Goal: Information Seeking & Learning: Learn about a topic

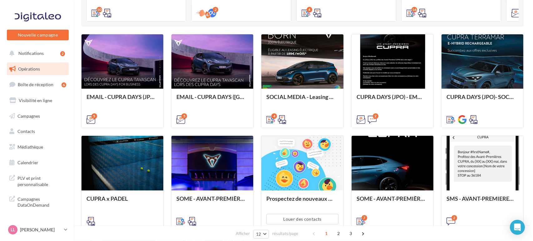
scroll to position [144, 0]
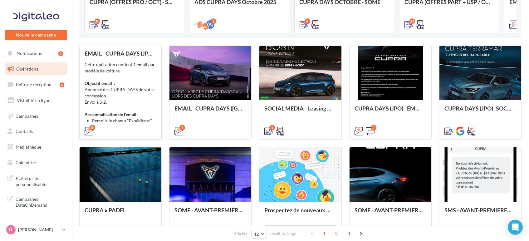
click at [124, 90] on div "Cette opération contient 1 email par modèle de voiture. Objectif email : Annonc…" at bounding box center [121, 92] width 72 height 62
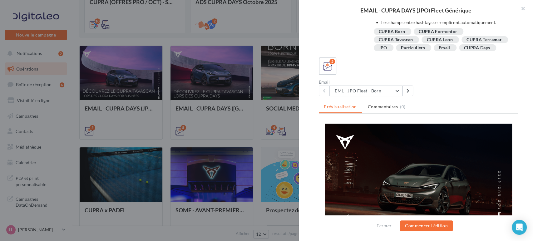
scroll to position [61, 0]
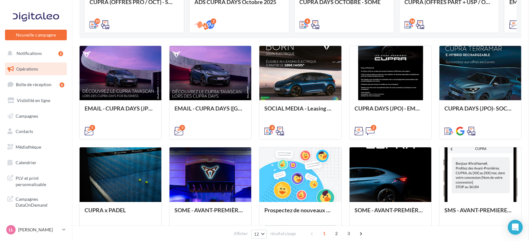
click at [157, 139] on div "Opérations marketing Filtrer par canal Filtrer par catégorie 36 opérations (sur…" at bounding box center [300, 114] width 442 height 497
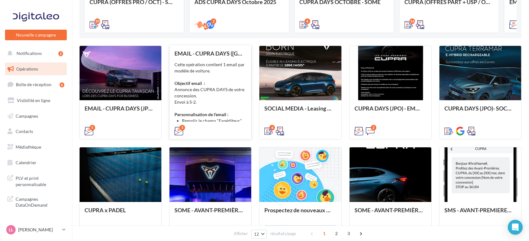
click at [206, 91] on div "Cette opération contient 1 email par modèle de voiture. Objectif email : Annonc…" at bounding box center [210, 92] width 72 height 62
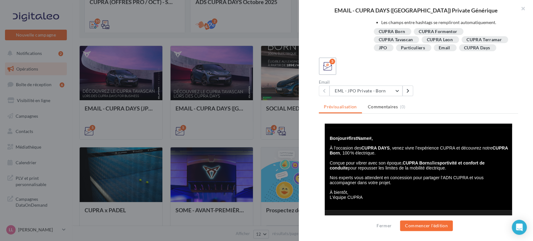
scroll to position [115, 0]
click at [364, 89] on button "EML - JPO Private - Born" at bounding box center [365, 90] width 73 height 11
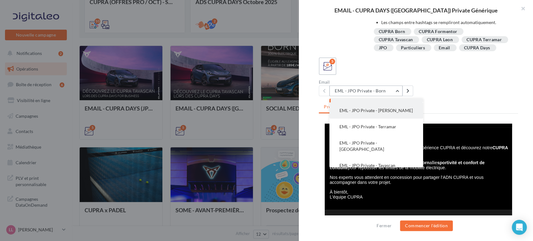
scroll to position [0, 0]
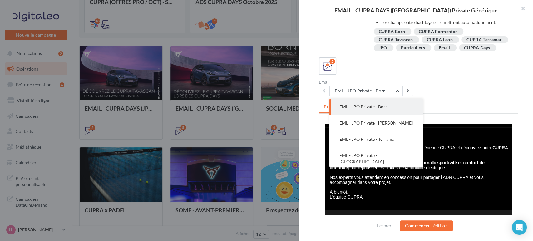
click at [309, 140] on div "Description Cette opération contient 1 email par modèle de voiture. Objectif em…" at bounding box center [418, 121] width 239 height 200
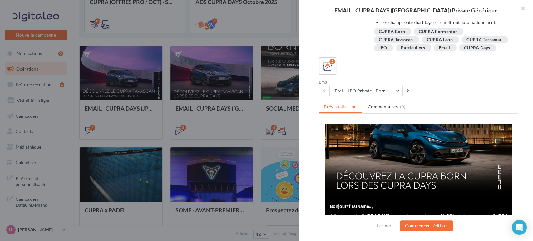
scroll to position [35, 0]
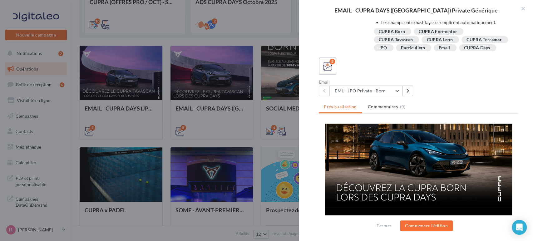
click at [394, 149] on img at bounding box center [418, 148] width 187 height 119
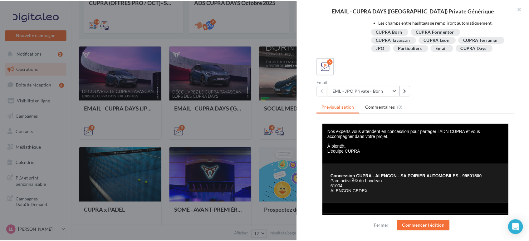
scroll to position [173, 0]
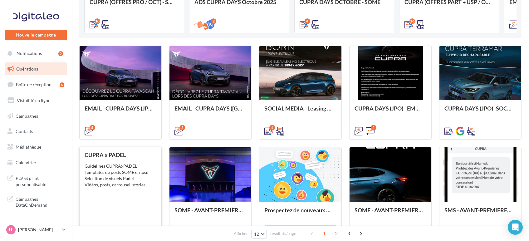
scroll to position [6, 0]
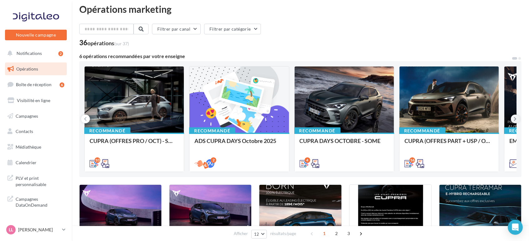
click at [512, 117] on button at bounding box center [515, 119] width 9 height 9
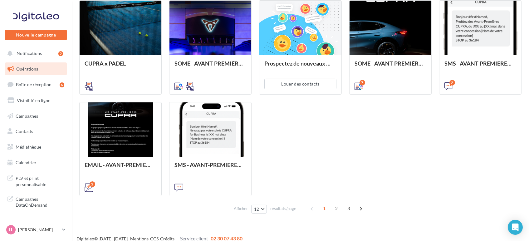
scroll to position [298, 0]
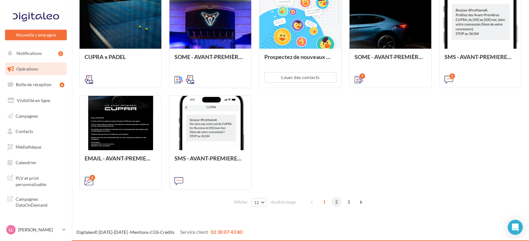
click at [335, 204] on span "2" at bounding box center [336, 202] width 10 height 10
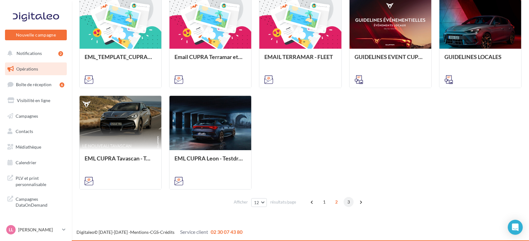
click at [346, 203] on span "3" at bounding box center [349, 202] width 10 height 10
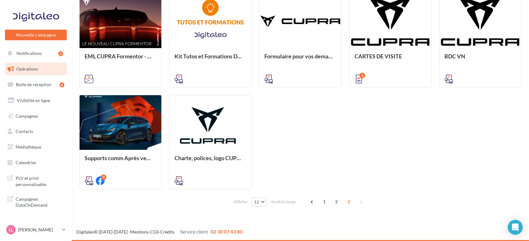
scroll to position [165, 0]
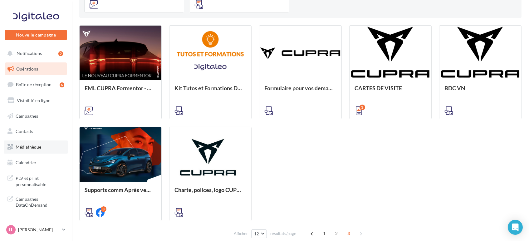
click at [31, 147] on span "Médiathèque" at bounding box center [29, 146] width 26 height 5
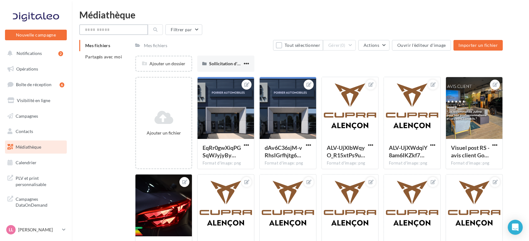
click at [97, 32] on input "text" at bounding box center [113, 29] width 69 height 11
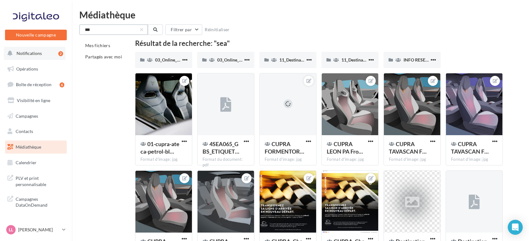
type input "***"
click at [36, 53] on span "Notifications" at bounding box center [29, 53] width 25 height 5
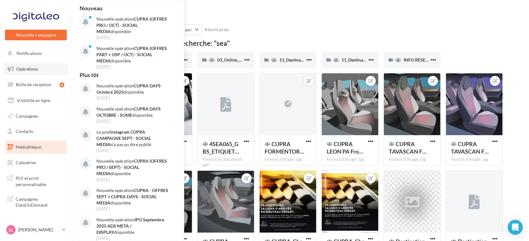
click at [29, 69] on span "Opérations" at bounding box center [27, 68] width 22 height 5
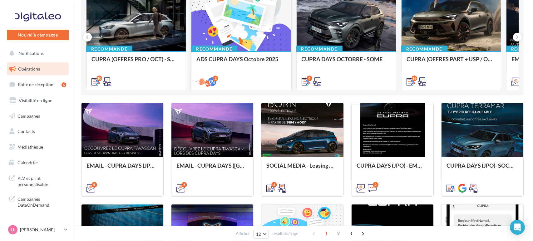
scroll to position [139, 0]
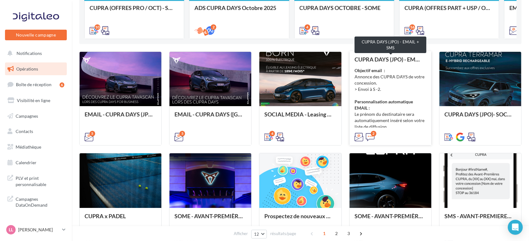
click at [411, 61] on div "CUPRA DAYS (JPO) - EMAIL + SMS" at bounding box center [390, 59] width 72 height 6
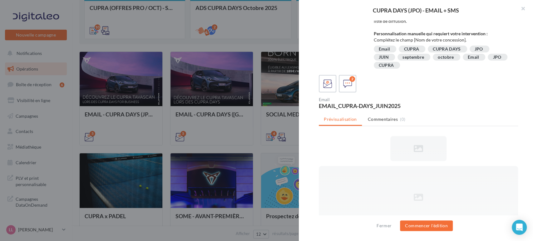
scroll to position [0, 0]
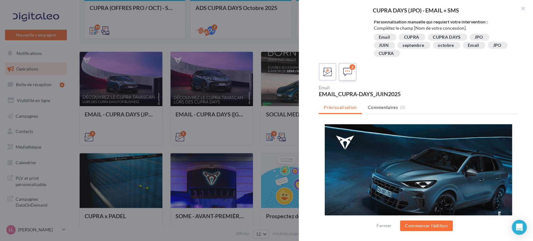
click at [346, 74] on icon at bounding box center [347, 71] width 9 height 9
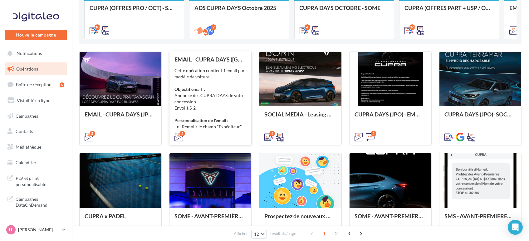
click at [225, 108] on div "Cette opération contient 1 email par modèle de voiture. Objectif email : Annonc…" at bounding box center [210, 98] width 72 height 62
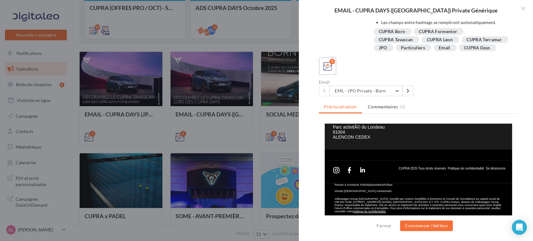
scroll to position [217, 0]
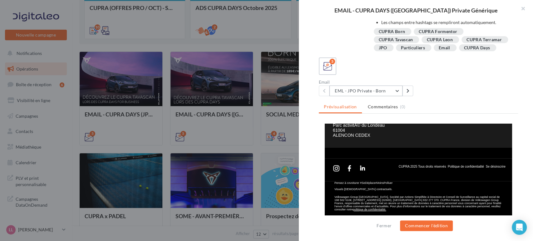
click at [373, 87] on button "EML - JPO Private - Born" at bounding box center [365, 90] width 73 height 11
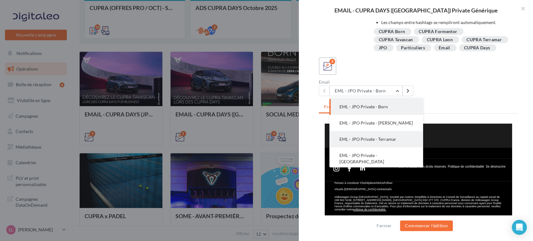
click at [383, 144] on button "EML - JPO Private - Terramar" at bounding box center [376, 139] width 94 height 16
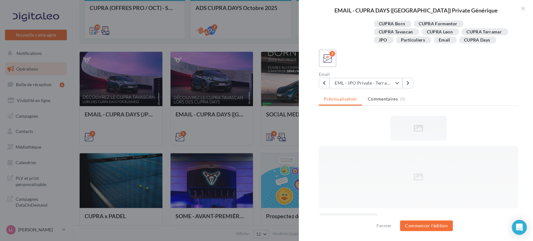
scroll to position [0, 0]
